Goal: Task Accomplishment & Management: Manage account settings

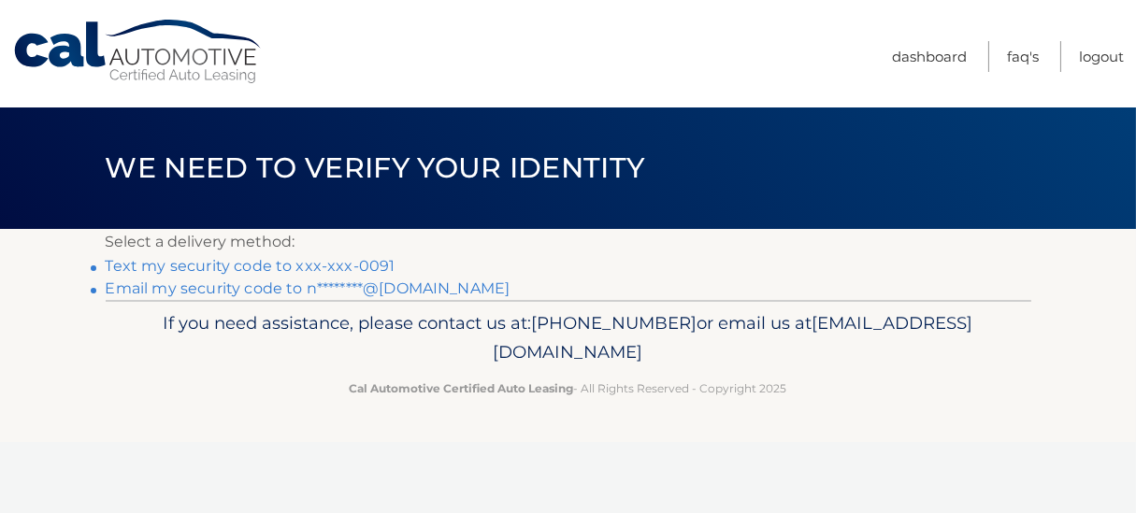
click at [147, 267] on link "Text my security code to xxx-xxx-0091" at bounding box center [251, 266] width 290 height 18
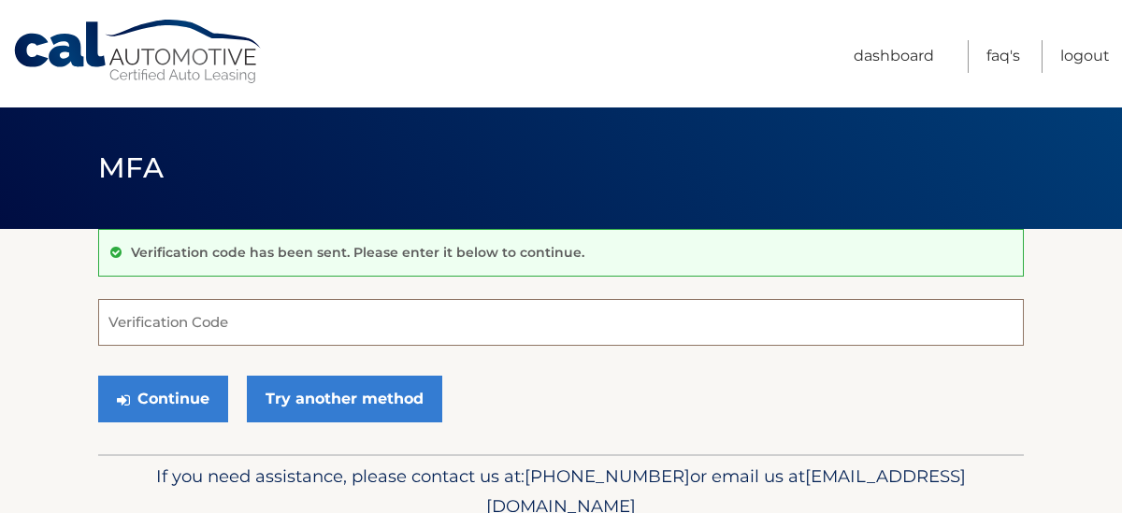
click at [258, 326] on input "Verification Code" at bounding box center [560, 322] width 925 height 47
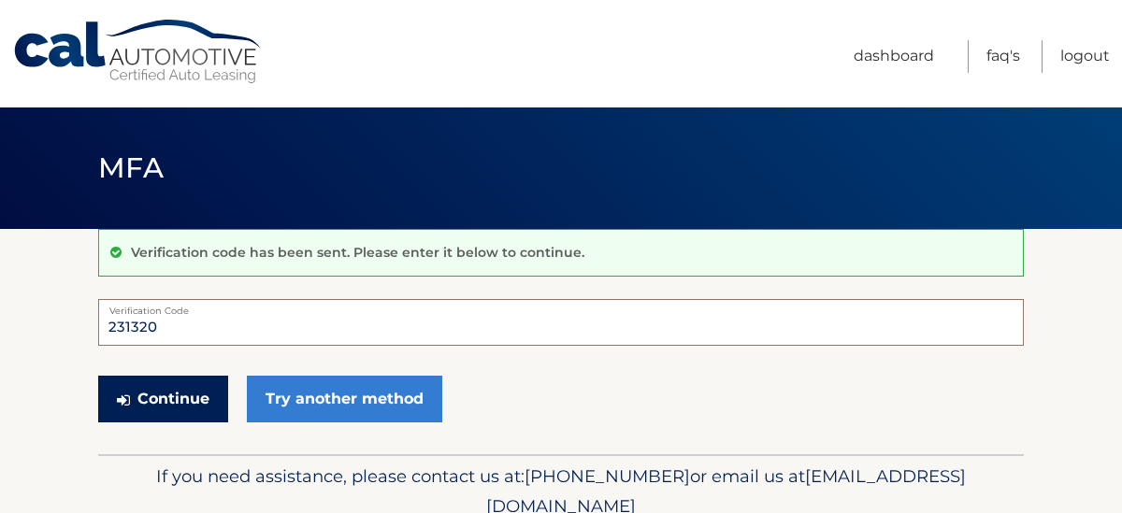
type input "231320"
click at [184, 391] on button "Continue" at bounding box center [163, 399] width 130 height 47
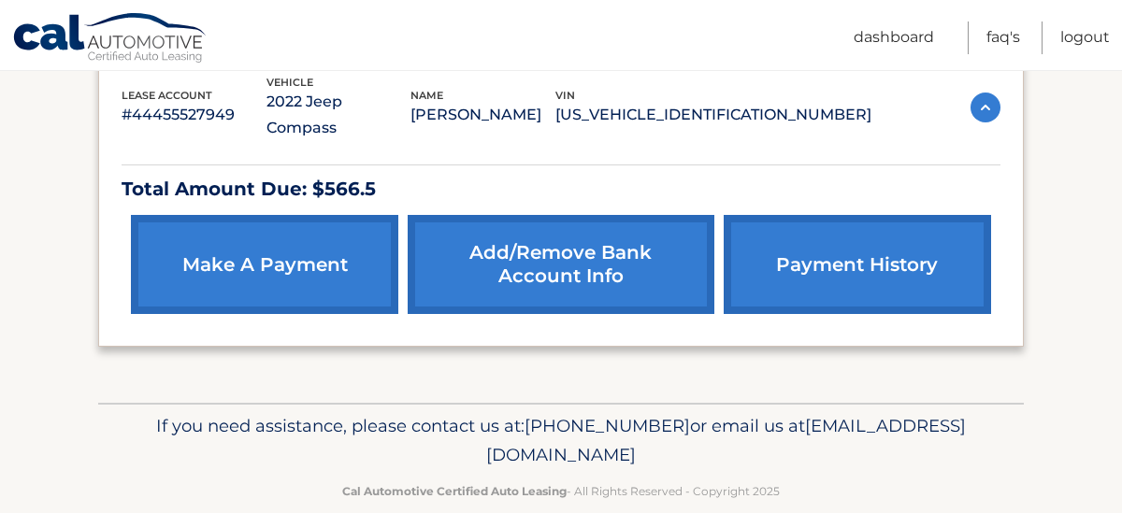
scroll to position [339, 0]
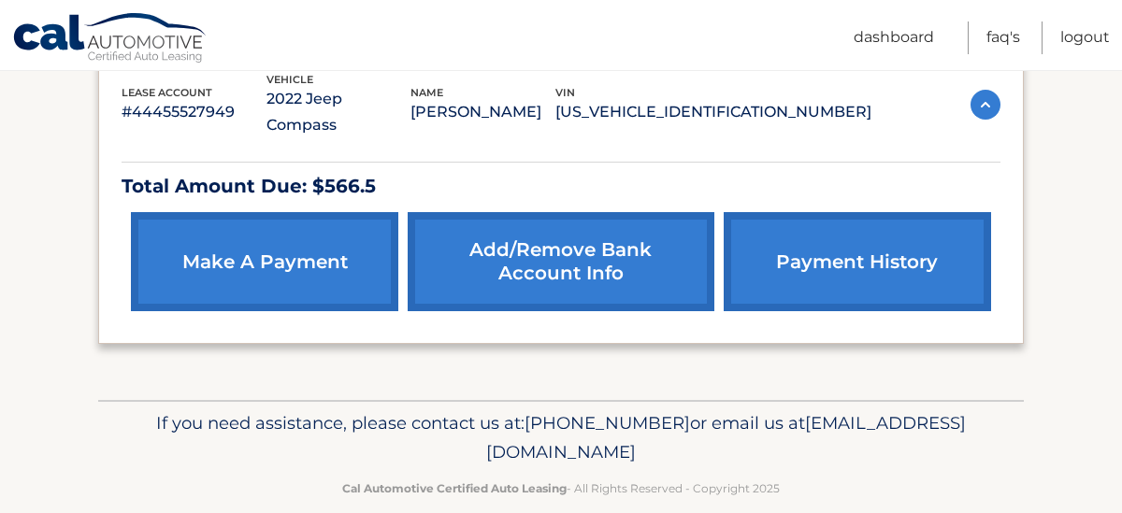
click at [370, 256] on link "make a payment" at bounding box center [264, 261] width 267 height 99
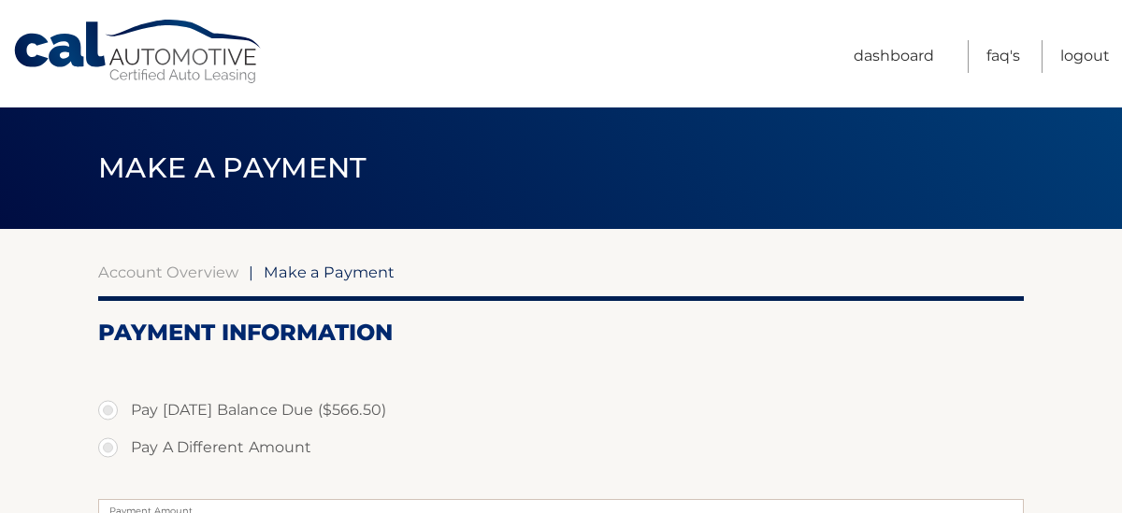
select select "YjJjM2Y2MjktNjBkYi00NjdhLWJhZGMtNGJjZjQwMThjZjFm"
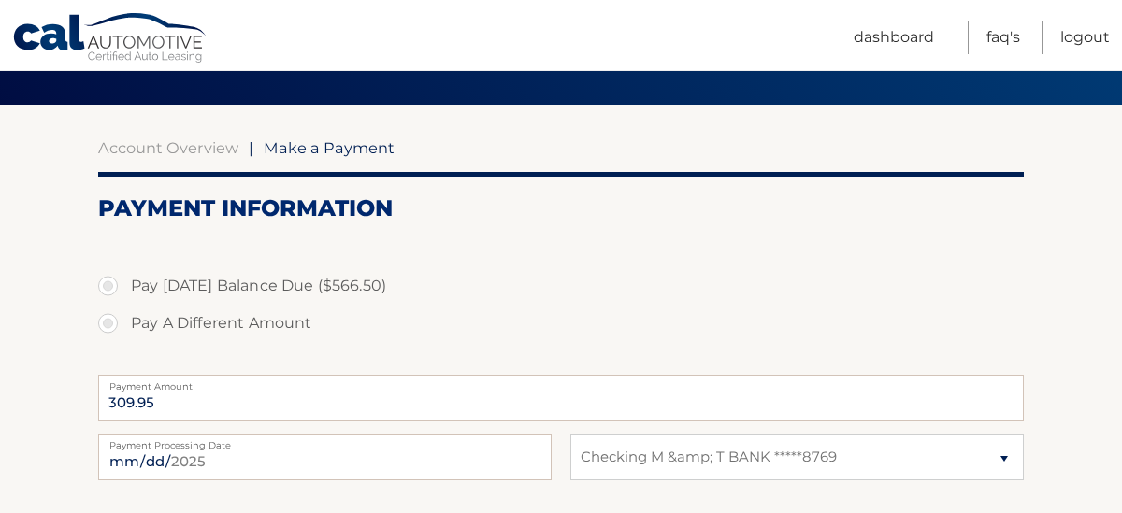
scroll to position [50, 0]
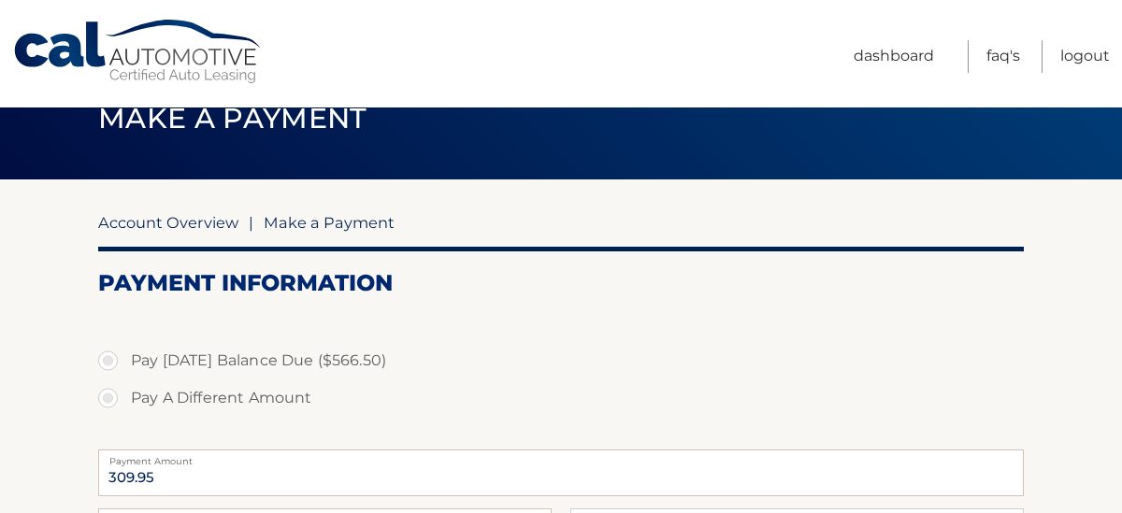
click at [137, 220] on link "Account Overview" at bounding box center [168, 222] width 140 height 19
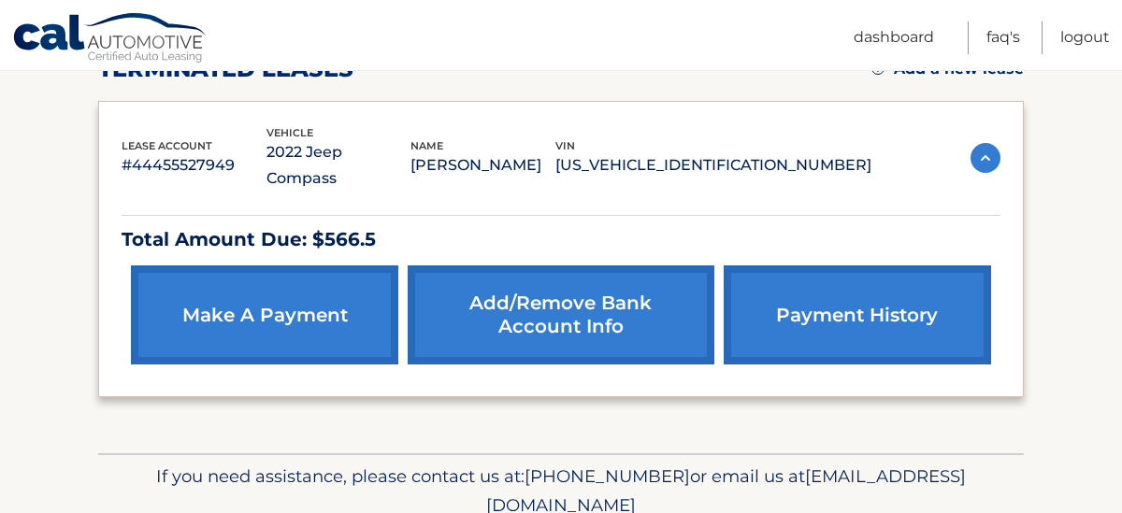
scroll to position [339, 0]
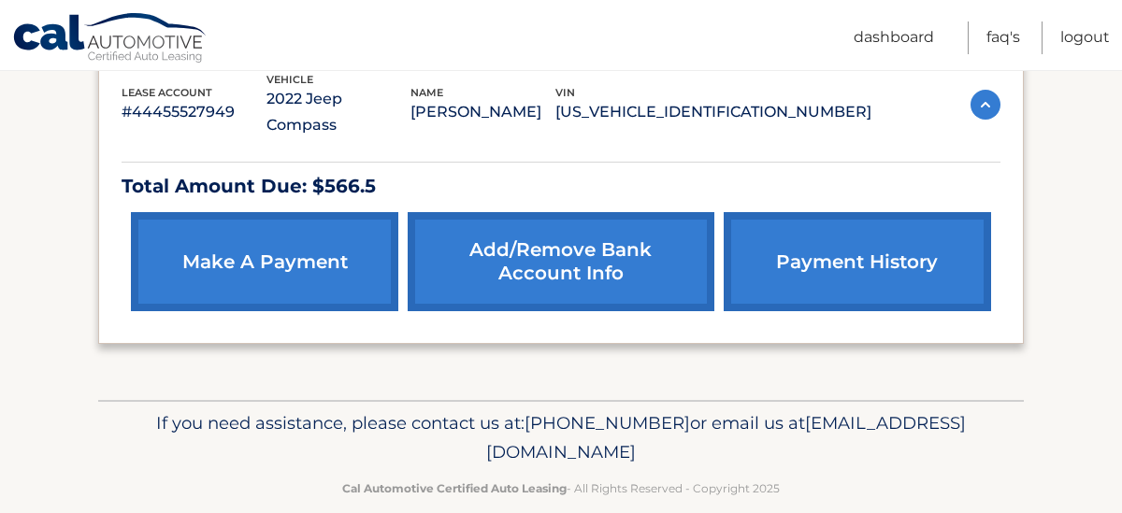
click at [755, 248] on link "payment history" at bounding box center [856, 261] width 267 height 99
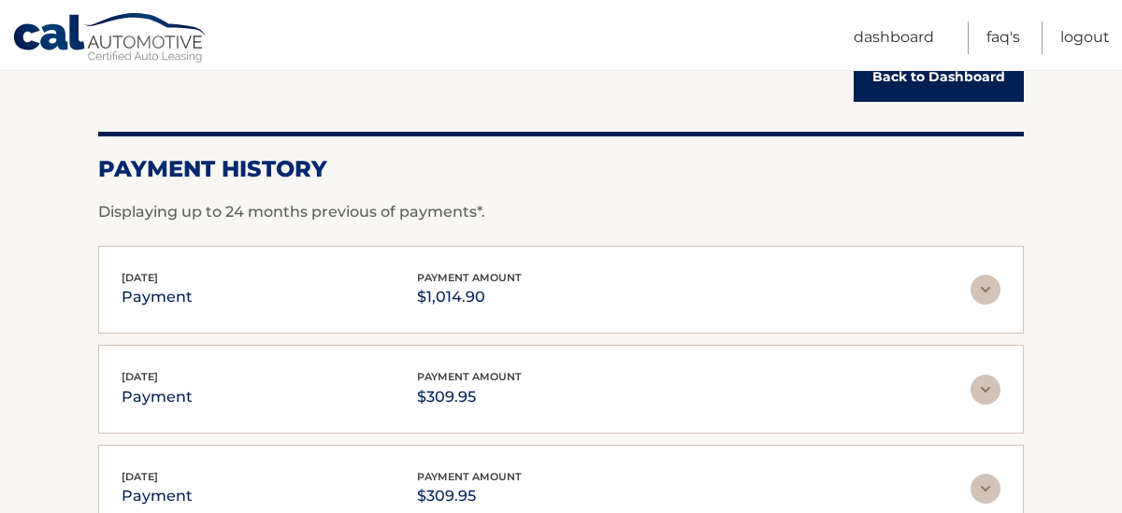
scroll to position [223, 0]
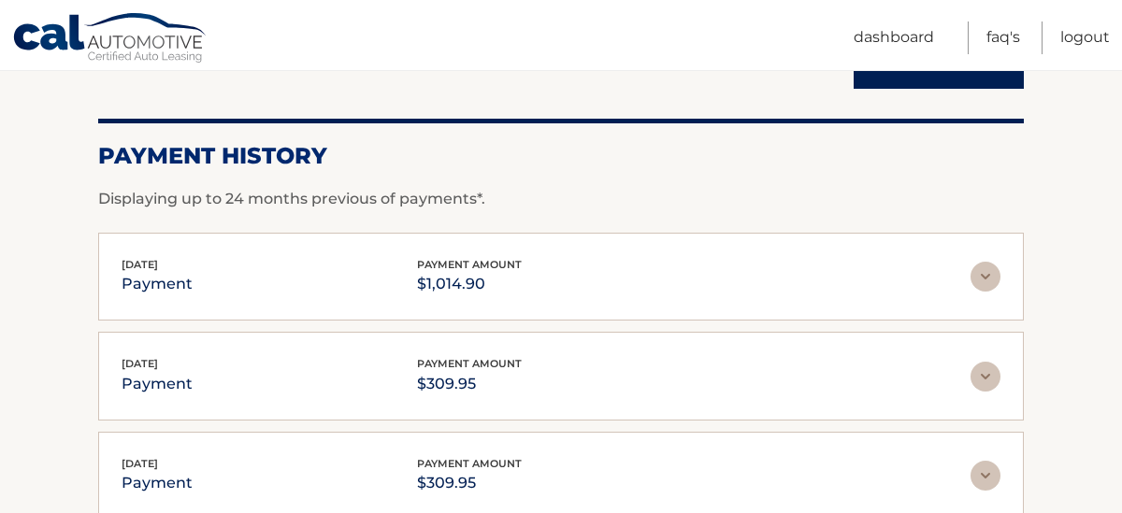
click at [983, 279] on img at bounding box center [985, 277] width 30 height 30
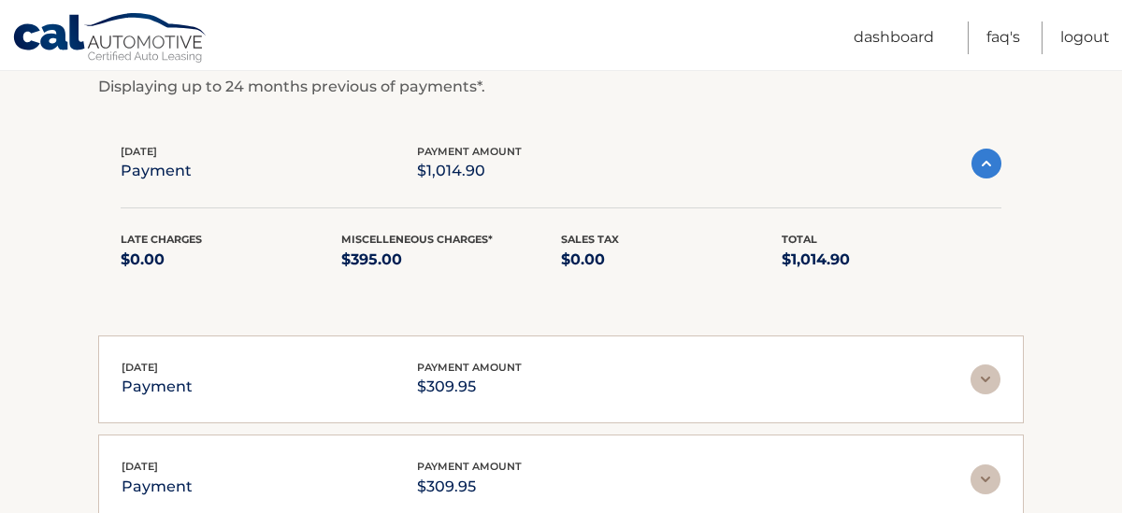
scroll to position [397, 0]
